Goal: Navigation & Orientation: Find specific page/section

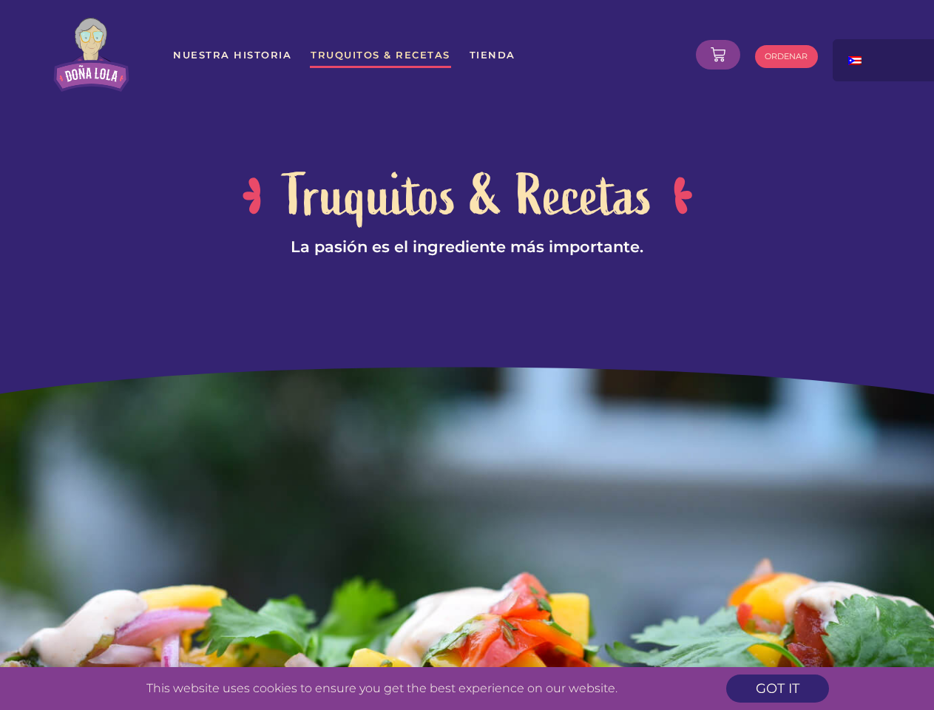
click at [467, 355] on div at bounding box center [467, 191] width 934 height 349
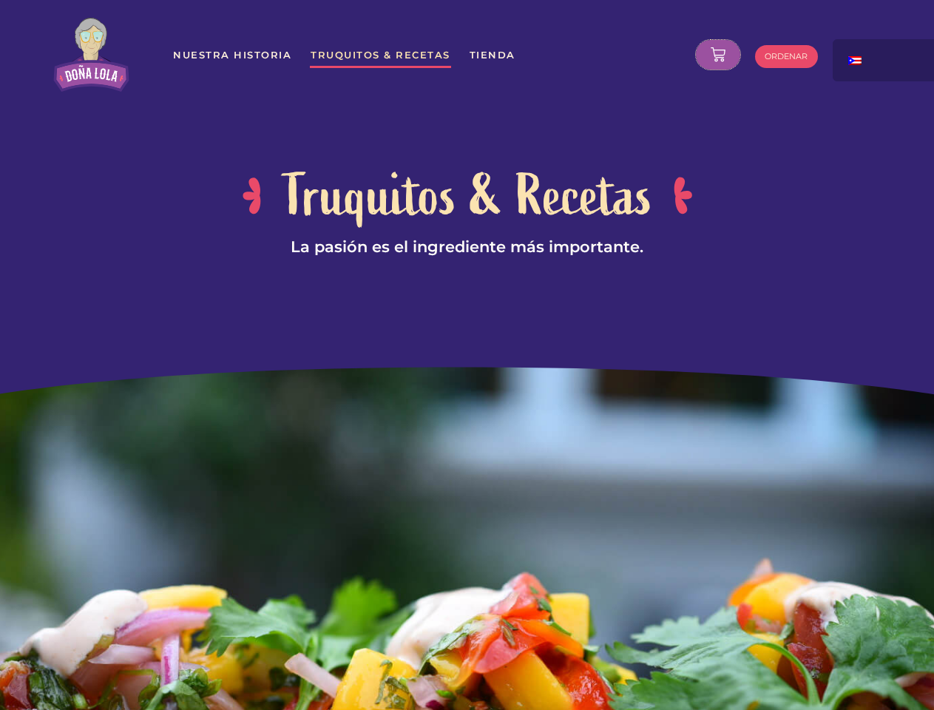
click at [718, 55] on icon at bounding box center [718, 54] width 15 height 15
click at [885, 60] on div at bounding box center [907, 54] width 148 height 31
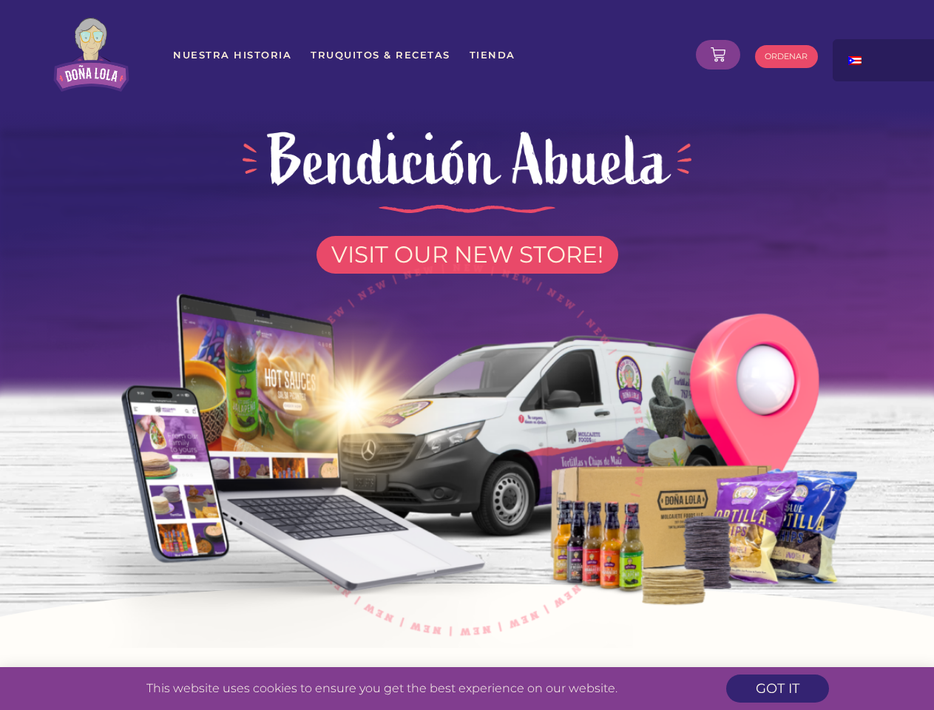
click at [467, 355] on img at bounding box center [467, 442] width 841 height 412
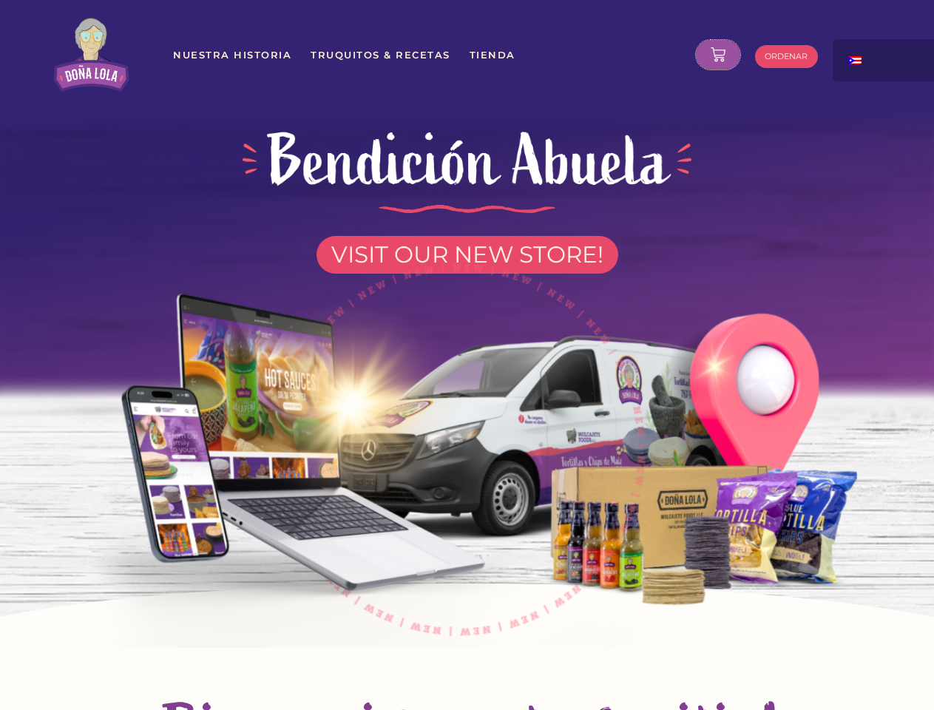
click at [718, 55] on icon at bounding box center [718, 54] width 15 height 15
click at [885, 60] on div at bounding box center [907, 54] width 148 height 31
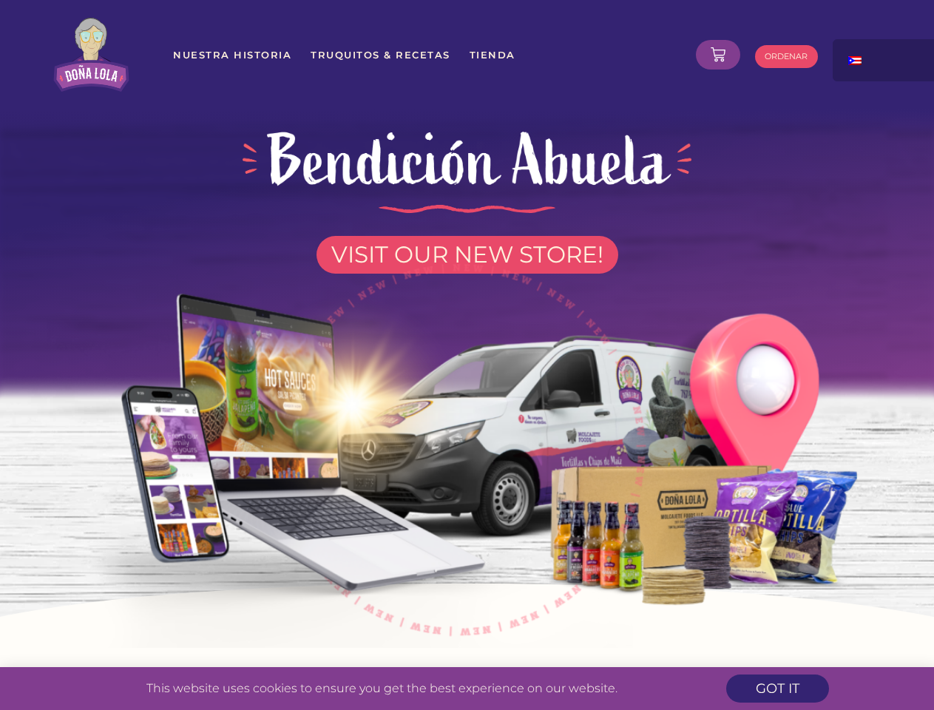
click at [467, 355] on img at bounding box center [467, 442] width 841 height 412
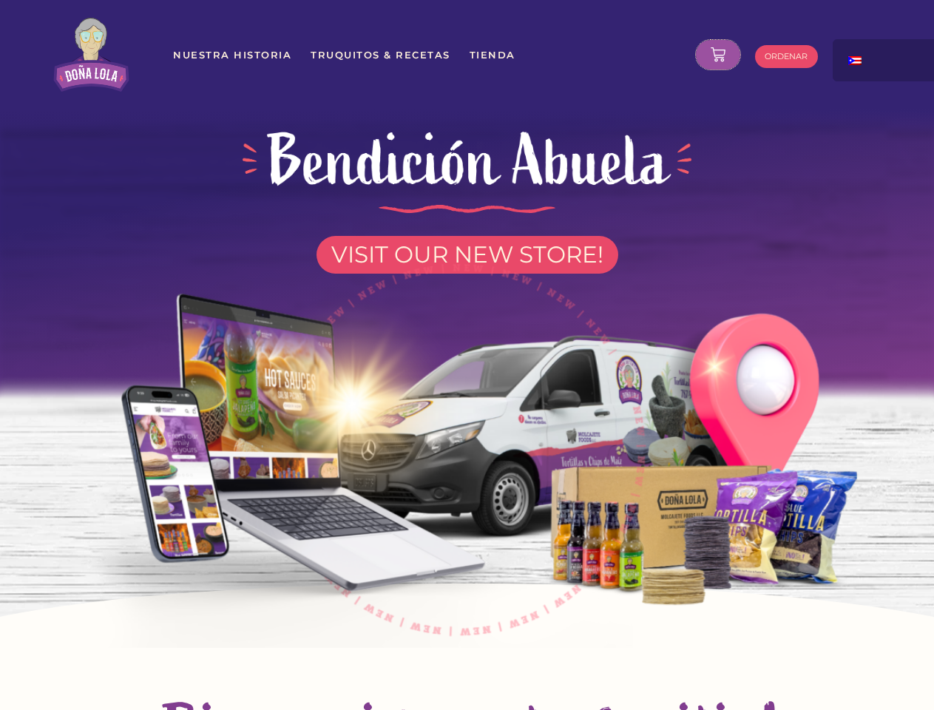
click at [718, 55] on icon at bounding box center [718, 54] width 15 height 15
click at [885, 60] on div at bounding box center [907, 54] width 148 height 31
